Goal: Task Accomplishment & Management: Complete application form

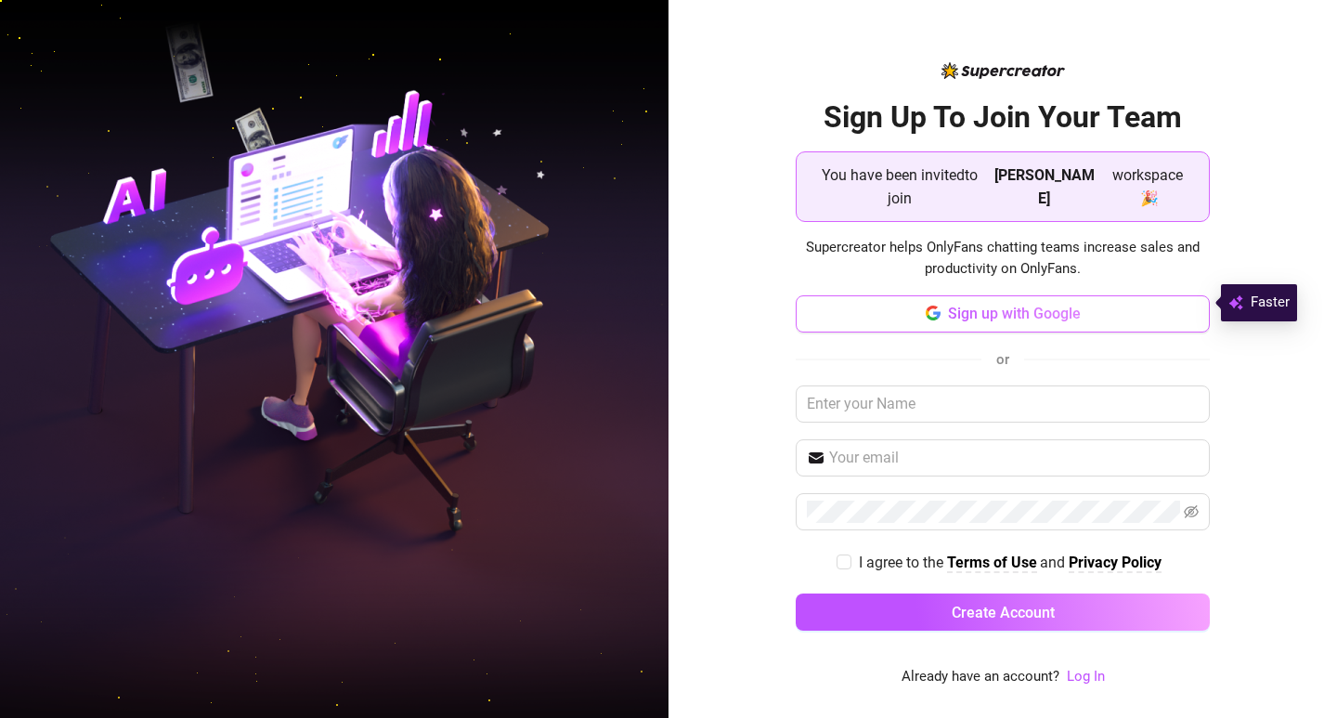
click at [1023, 309] on span "Sign up with Google" at bounding box center [1014, 314] width 133 height 18
click at [1046, 306] on span "Sign up with Google" at bounding box center [1014, 314] width 133 height 18
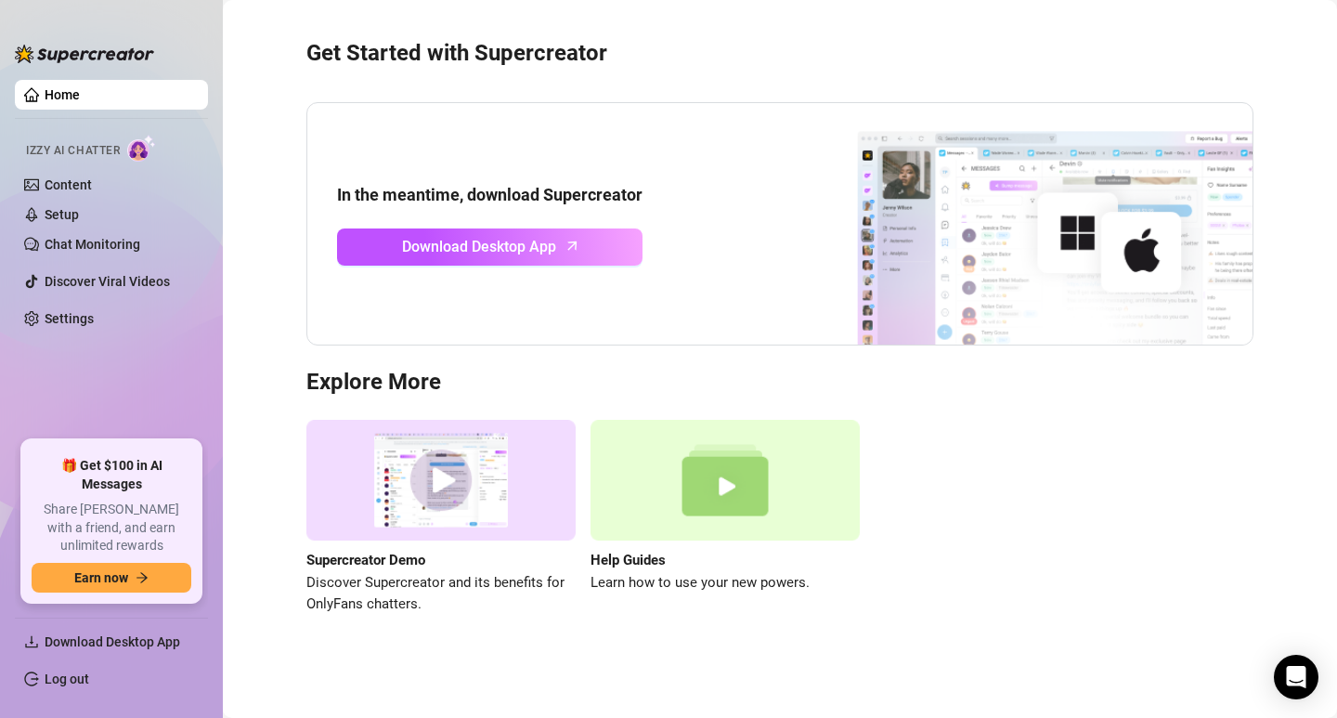
scroll to position [43, 0]
